Goal: Navigation & Orientation: Find specific page/section

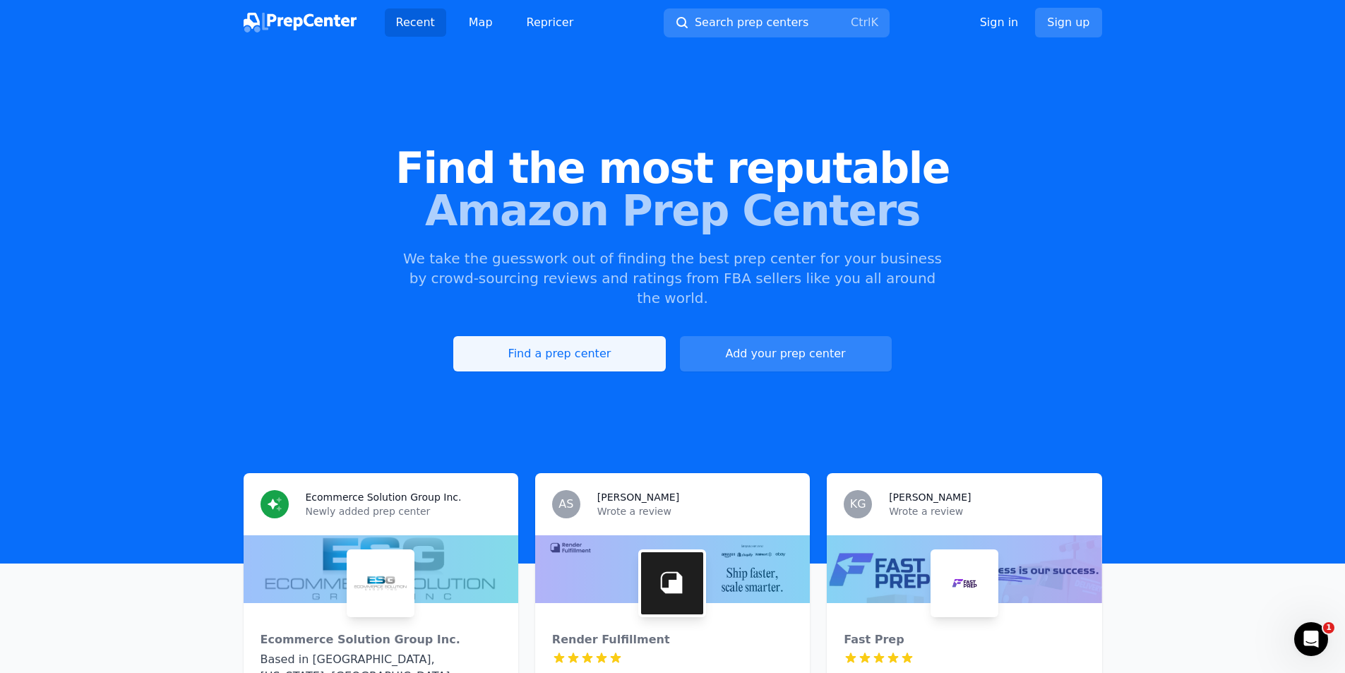
click at [562, 336] on link "Find a prep center" at bounding box center [559, 353] width 212 height 35
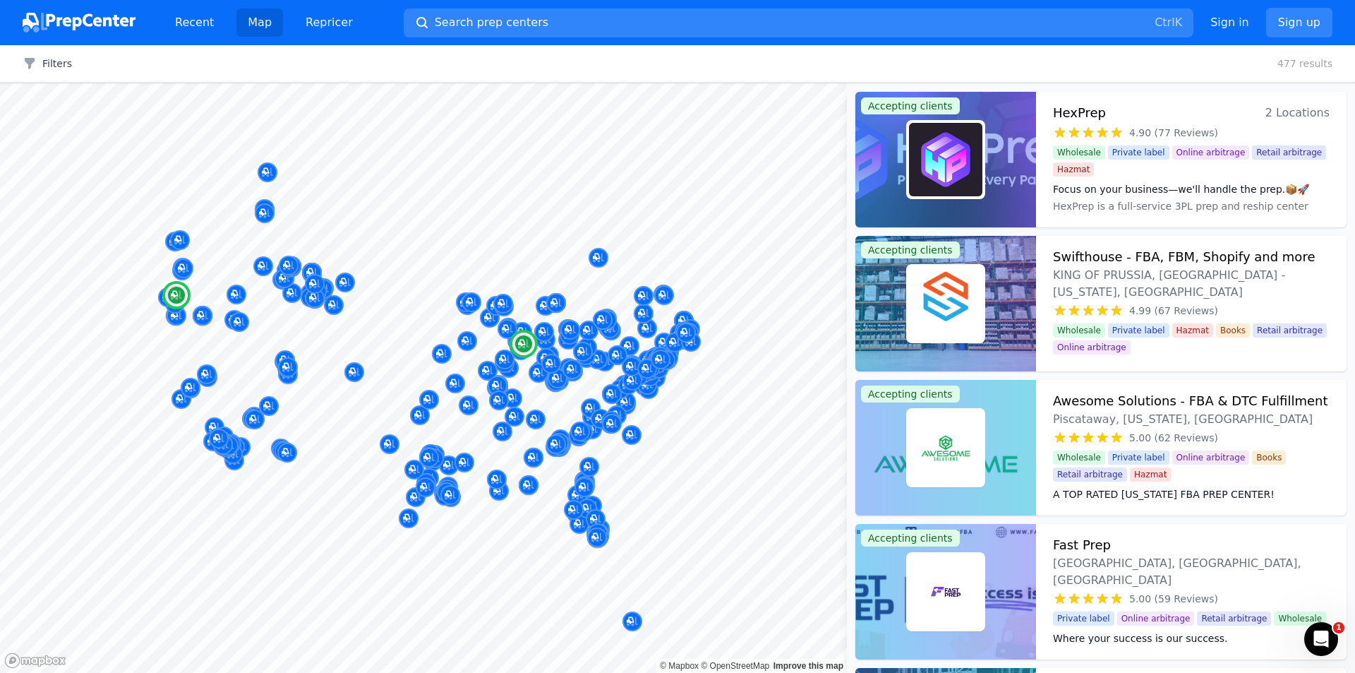
click at [1002, 180] on div at bounding box center [945, 160] width 181 height 136
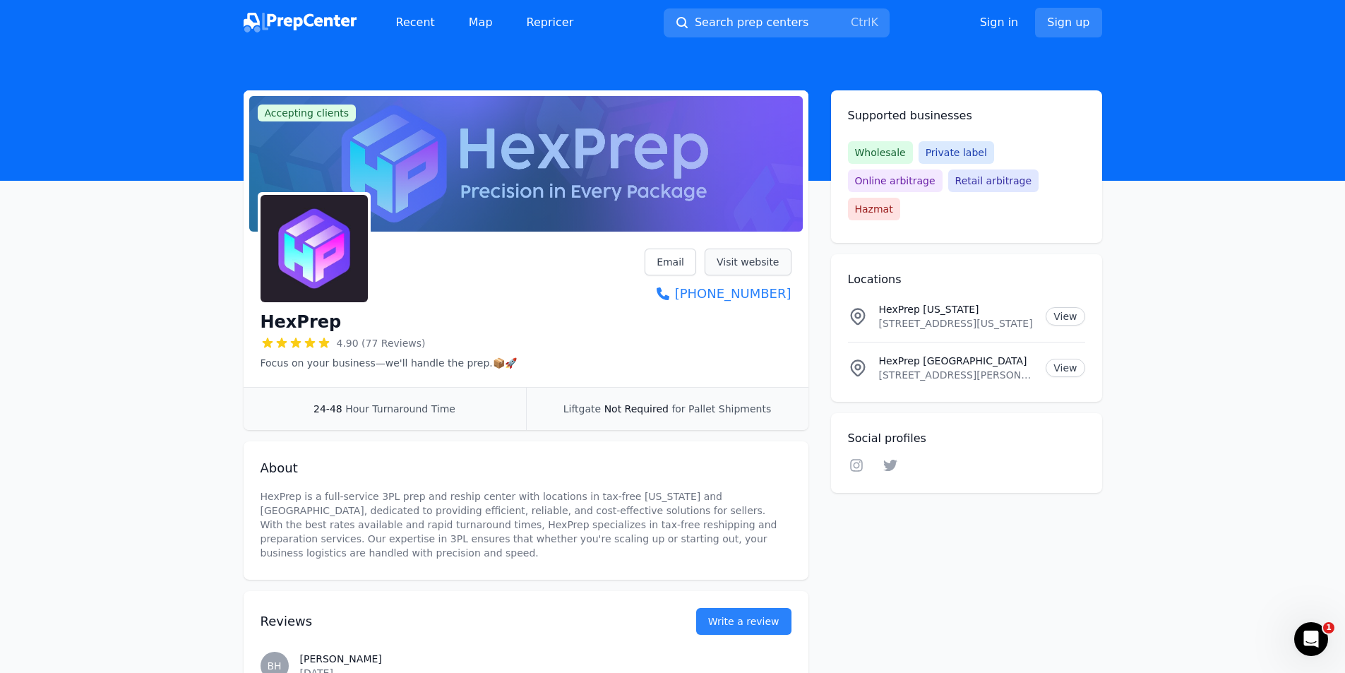
click at [753, 257] on link "Visit website" at bounding box center [747, 261] width 87 height 27
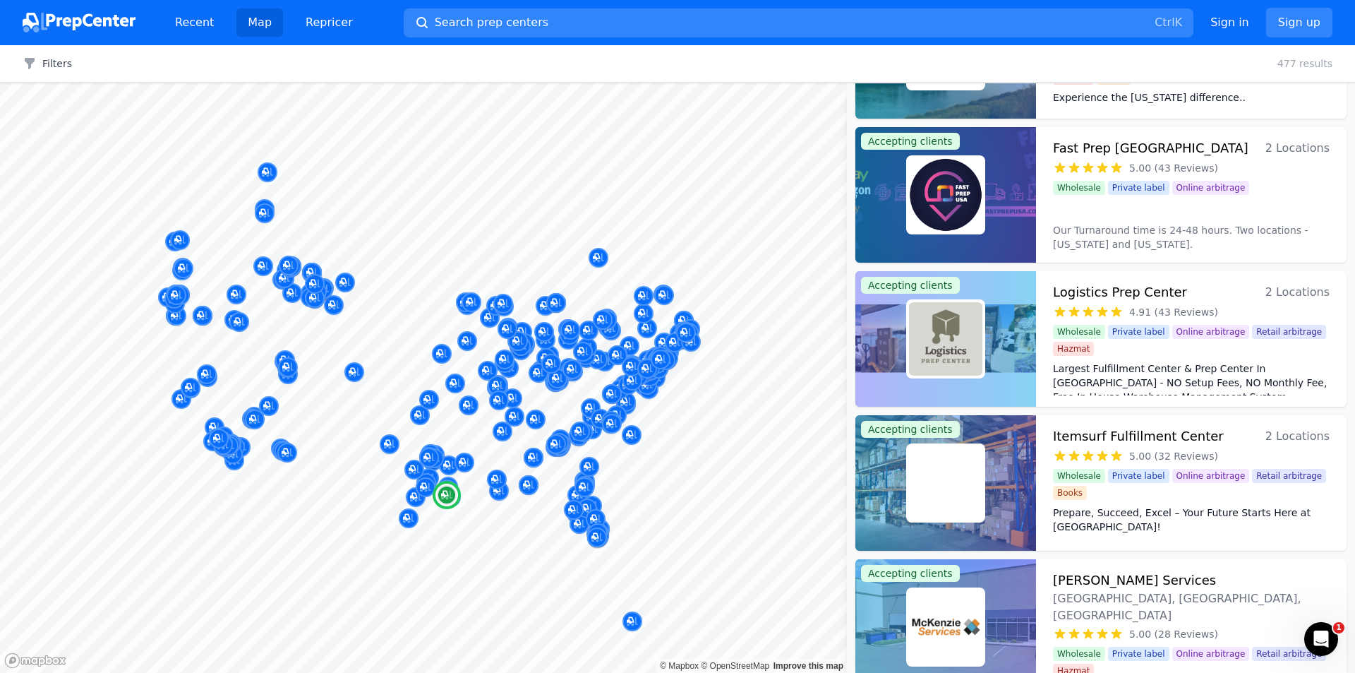
scroll to position [1059, 0]
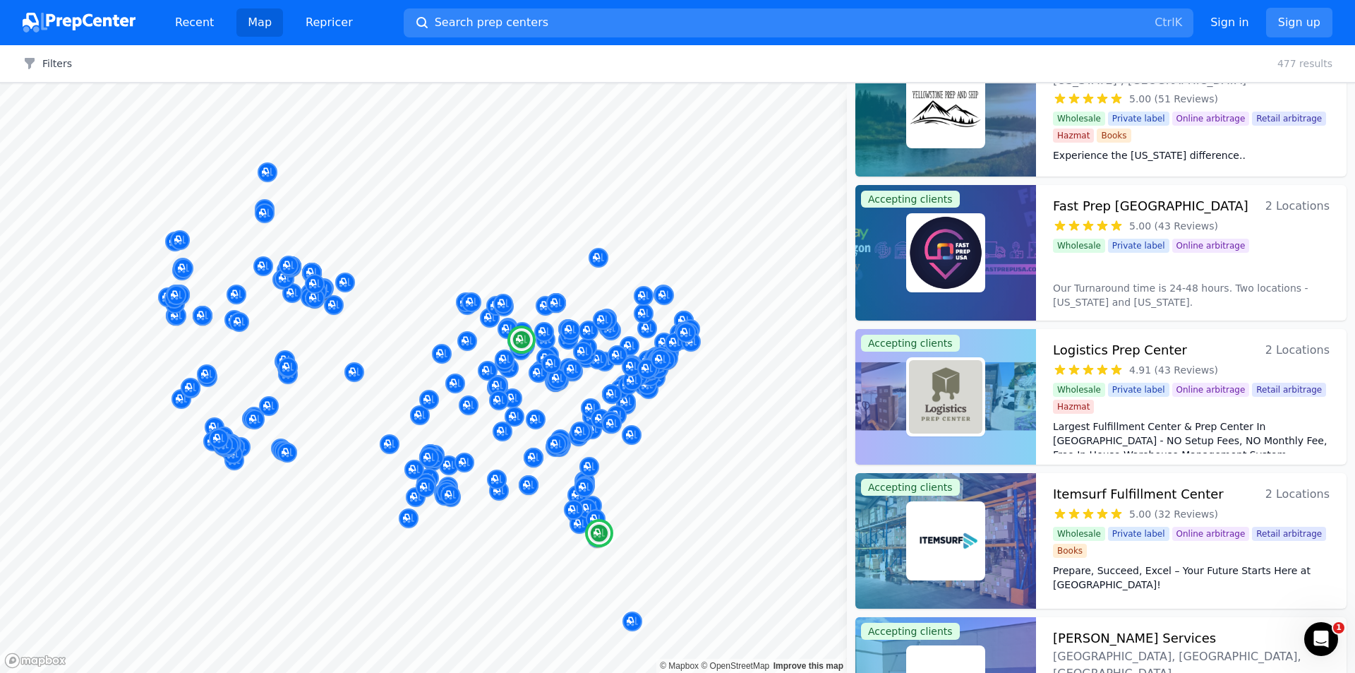
click at [976, 274] on img at bounding box center [945, 252] width 73 height 73
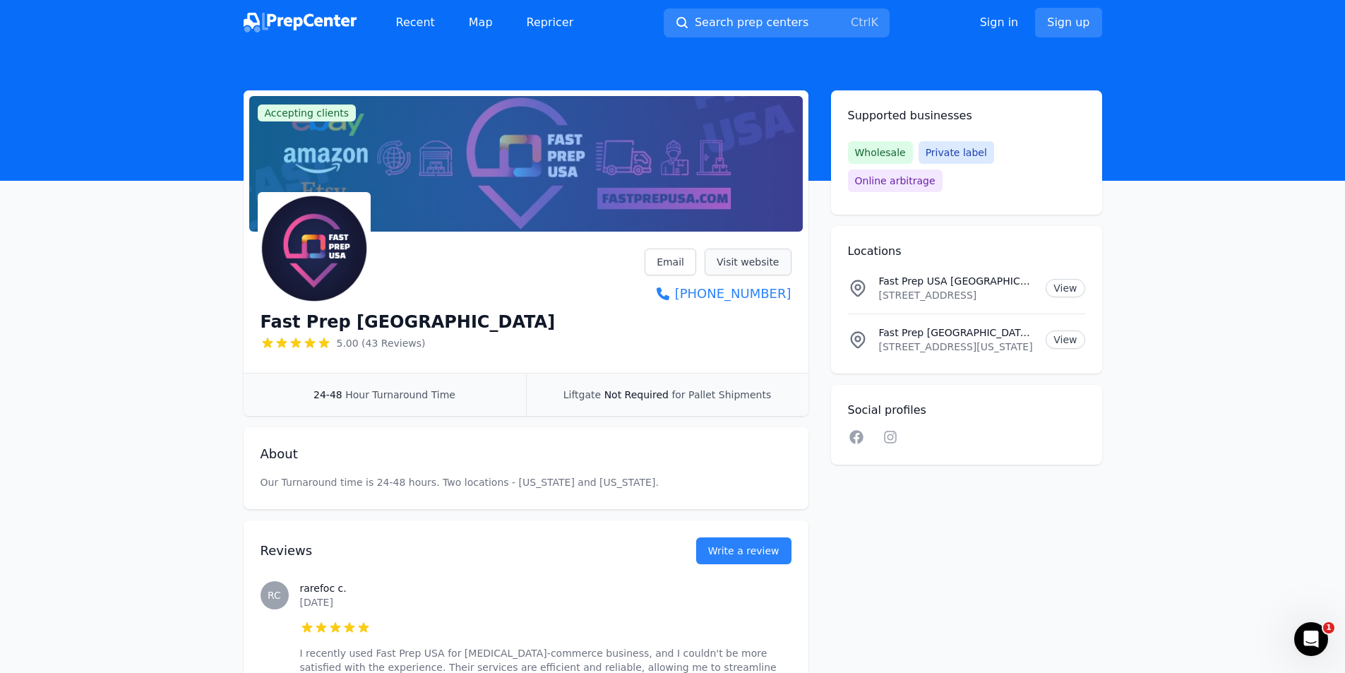
click at [746, 259] on link "Visit website" at bounding box center [747, 261] width 87 height 27
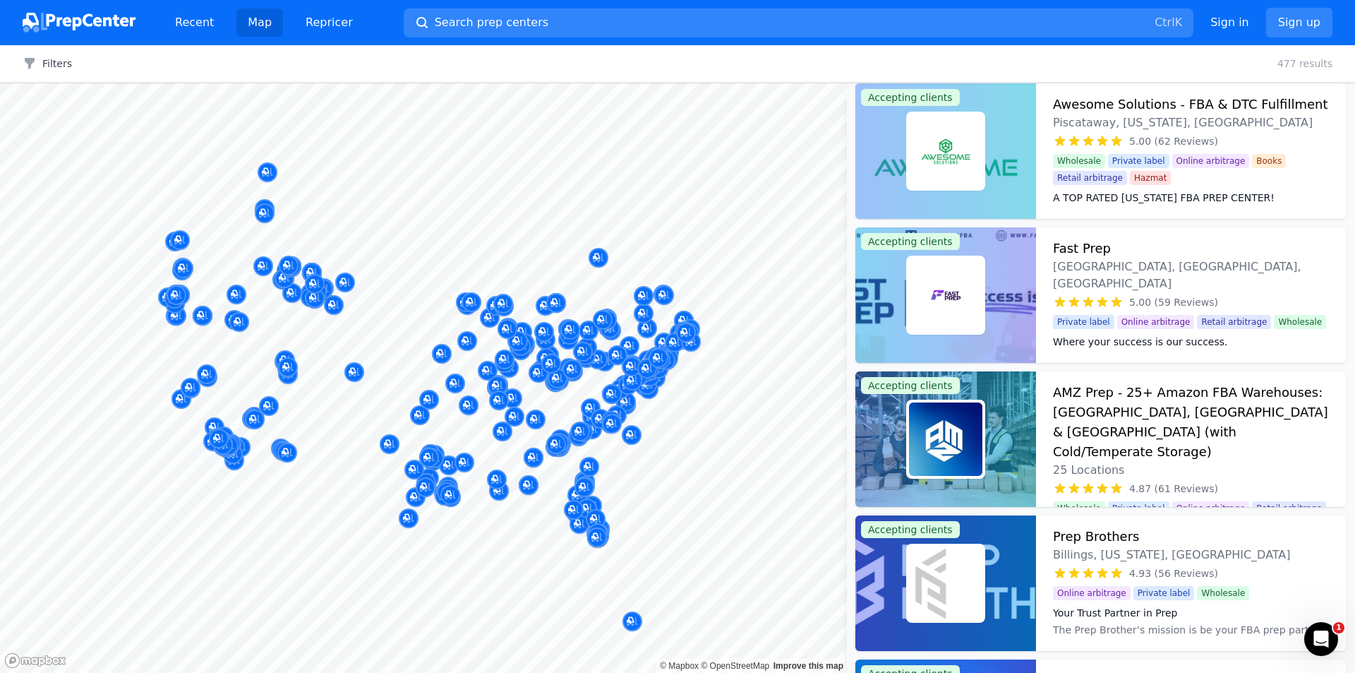
scroll to position [353, 0]
